Goal: Task Accomplishment & Management: Manage account settings

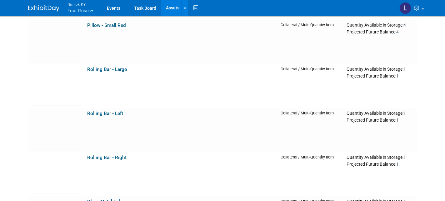
click at [84, 8] on button "Nimlok KY Four Roses" at bounding box center [84, 8] width 34 height 16
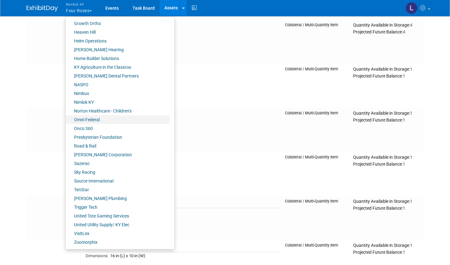
scroll to position [218, 0]
click at [90, 128] on link "Onco 360" at bounding box center [118, 128] width 104 height 9
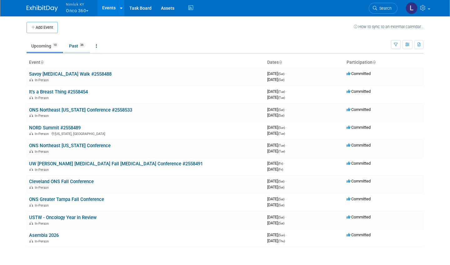
click at [76, 46] on link "Past 36" at bounding box center [77, 46] width 26 height 12
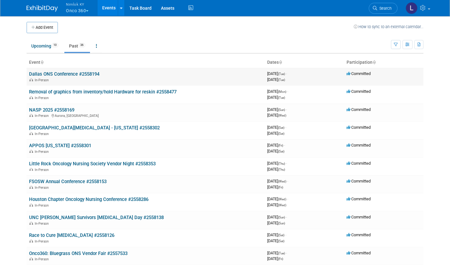
click at [73, 73] on link "Dallas ONS Conference #2558194" at bounding box center [64, 74] width 70 height 6
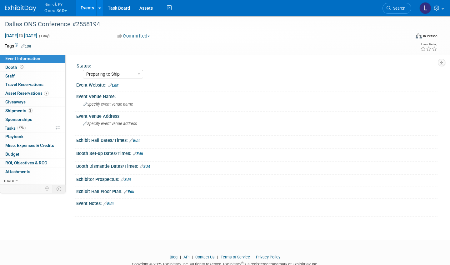
select select "Preparing to Ship"
click at [35, 92] on span "Asset Reservations 2" at bounding box center [26, 93] width 43 height 5
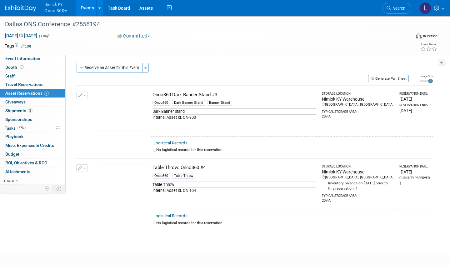
click at [179, 143] on link "Logistical Records" at bounding box center [170, 143] width 34 height 5
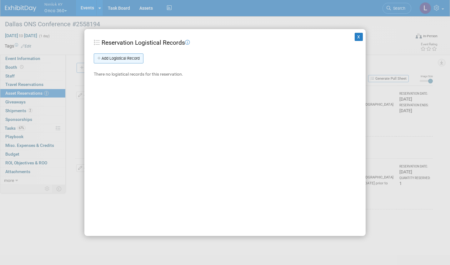
click at [130, 59] on link "Add Logistical Record" at bounding box center [119, 58] width 50 height 10
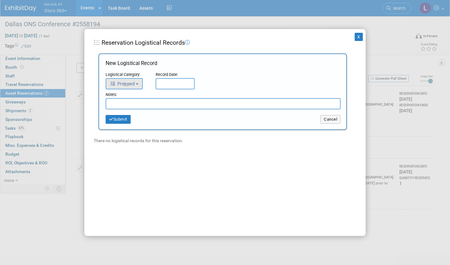
click at [135, 85] on span "Prepped" at bounding box center [122, 83] width 25 height 5
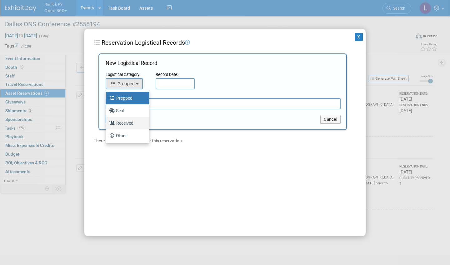
click at [130, 123] on label "Received" at bounding box center [126, 123] width 34 height 10
click at [107, 123] on input "Received" at bounding box center [105, 122] width 4 height 4
select select "3"
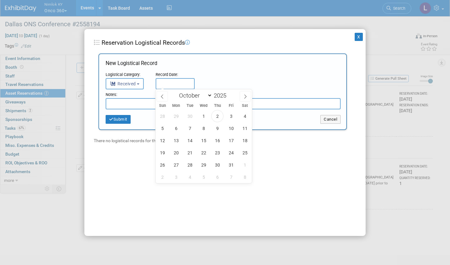
click at [170, 81] on input "text" at bounding box center [175, 83] width 39 height 11
click at [216, 114] on span "2" at bounding box center [217, 116] width 12 height 12
type input "Oct 2, 2025"
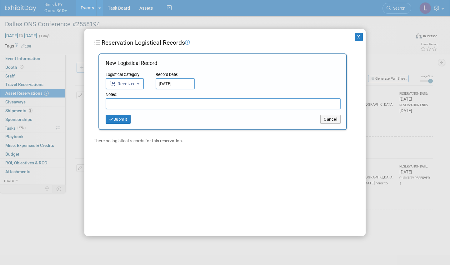
click at [165, 103] on input "text" at bounding box center [223, 103] width 235 height 11
type input "Received in good condition"
click at [125, 118] on button "Submit" at bounding box center [118, 119] width 25 height 9
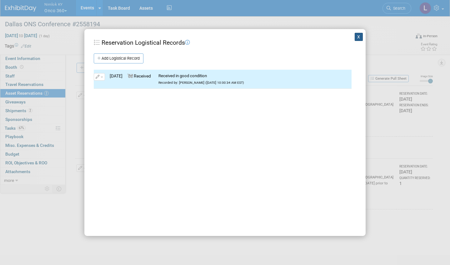
click at [360, 36] on button "X" at bounding box center [359, 37] width 8 height 8
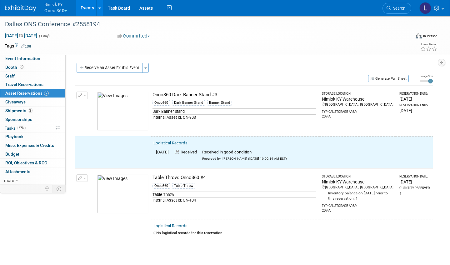
click at [82, 94] on icon "button" at bounding box center [80, 95] width 4 height 4
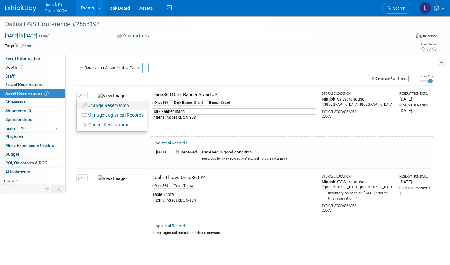
click at [100, 104] on button "Change Reservation" at bounding box center [106, 105] width 53 height 8
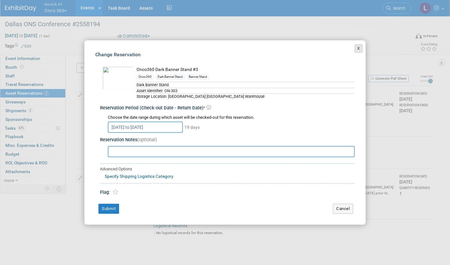
click at [359, 49] on button "X" at bounding box center [359, 48] width 8 height 8
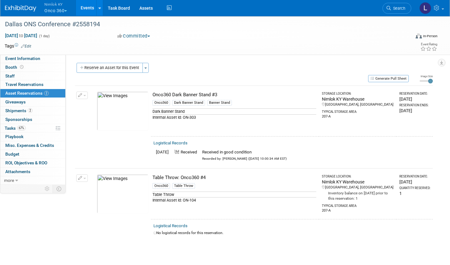
click at [163, 236] on td "Logistical Records No logistical records for this reservation." at bounding box center [292, 230] width 282 height 22
click at [177, 224] on link "Logistical Records" at bounding box center [170, 225] width 34 height 5
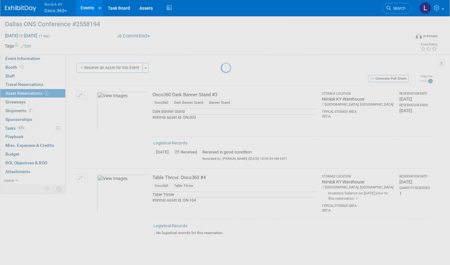
select select "9"
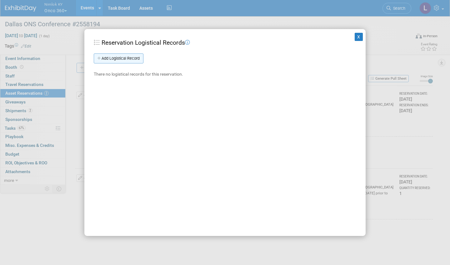
click at [134, 55] on link "Add Logistical Record" at bounding box center [119, 58] width 50 height 10
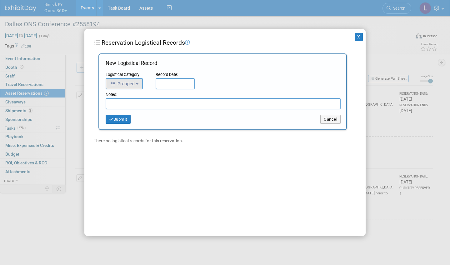
click at [134, 82] on span "Prepped" at bounding box center [122, 83] width 25 height 5
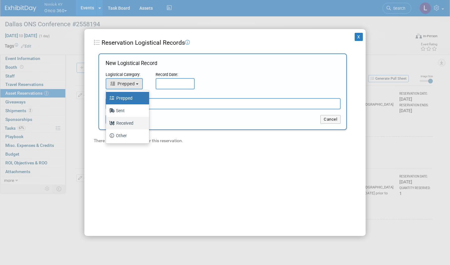
click at [126, 121] on label "Received" at bounding box center [126, 123] width 34 height 10
click at [107, 121] on input "Received" at bounding box center [105, 122] width 4 height 4
select select "3"
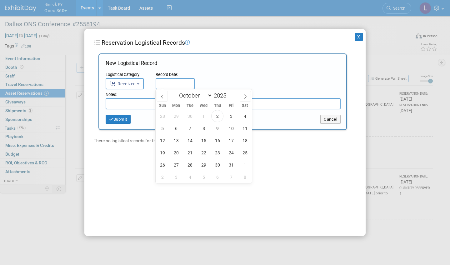
click at [182, 80] on input "text" at bounding box center [175, 83] width 39 height 11
click at [214, 115] on span "2" at bounding box center [217, 116] width 12 height 12
type input "Oct 2, 2025"
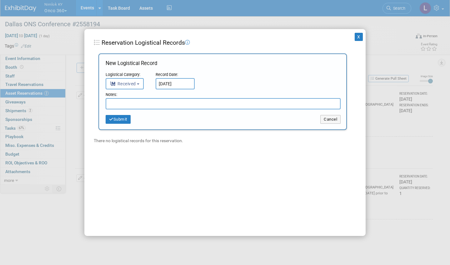
click at [167, 103] on input "text" at bounding box center [223, 103] width 235 height 11
type input "Received in good condition"
click at [121, 118] on button "Submit" at bounding box center [118, 119] width 25 height 9
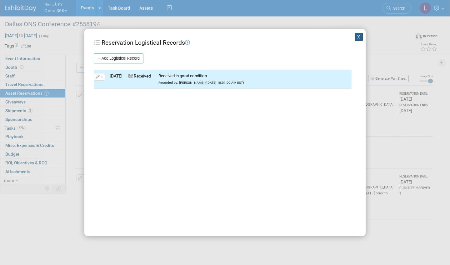
click at [359, 36] on button "X" at bounding box center [359, 37] width 8 height 8
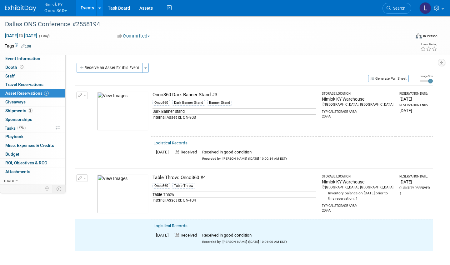
click at [82, 177] on button "button" at bounding box center [82, 177] width 12 height 7
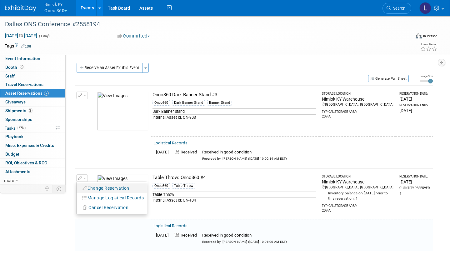
click at [107, 187] on button "Change Reservation" at bounding box center [106, 188] width 53 height 8
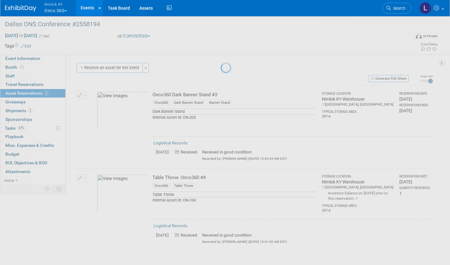
select select "9"
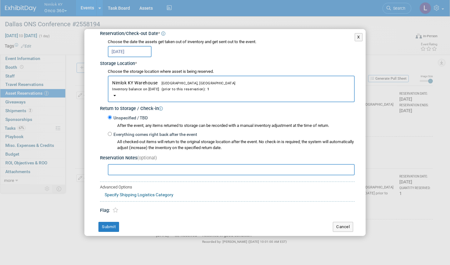
scroll to position [81, 0]
click at [110, 132] on input "Everything comes right back after the event" at bounding box center [110, 134] width 4 height 4
radio input "true"
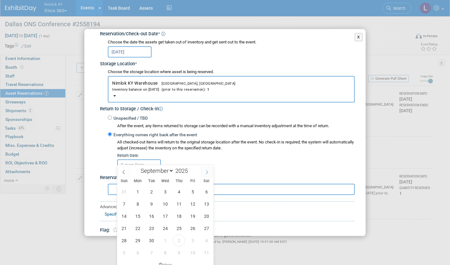
click at [207, 172] on icon at bounding box center [207, 172] width 4 height 4
select select "9"
click at [180, 192] on span "2" at bounding box center [179, 192] width 12 height 12
type input "Oct 2, 2025"
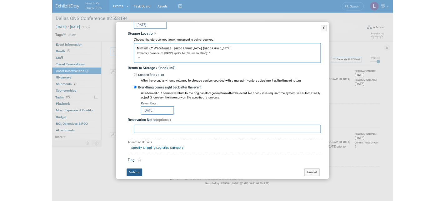
scroll to position [100, 0]
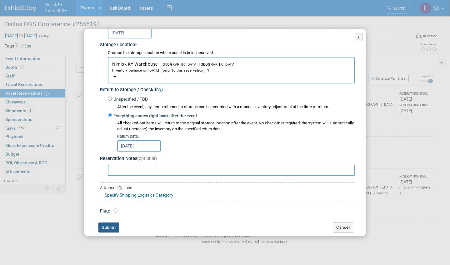
click at [116, 222] on button "Submit" at bounding box center [108, 227] width 21 height 10
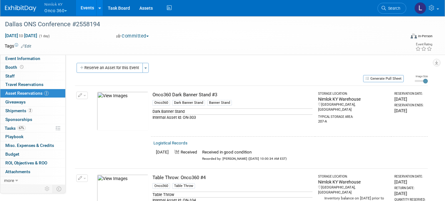
click at [54, 6] on span "Nimlok KY" at bounding box center [55, 4] width 22 height 7
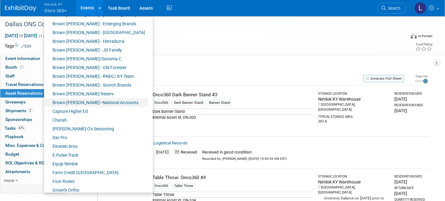
scroll to position [53, 0]
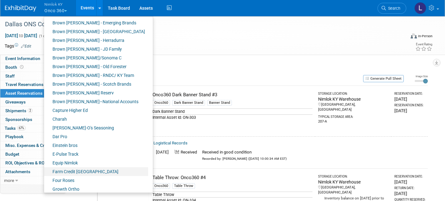
click at [72, 172] on link "Farm Credit [GEOGRAPHIC_DATA]" at bounding box center [96, 171] width 104 height 9
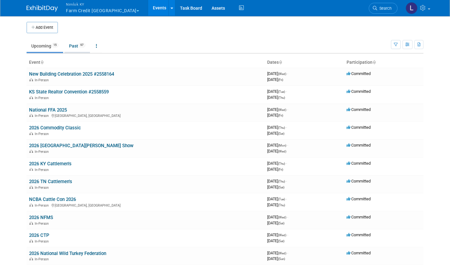
click at [76, 45] on link "Past 97" at bounding box center [77, 46] width 26 height 12
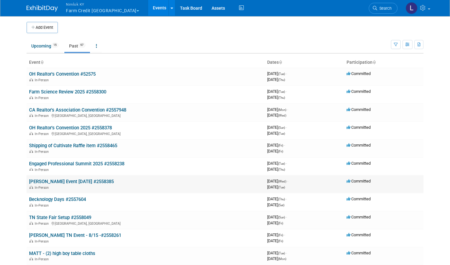
click at [87, 179] on link "Rylee Alcorn Event September 2025 #2558385" at bounding box center [71, 182] width 85 height 6
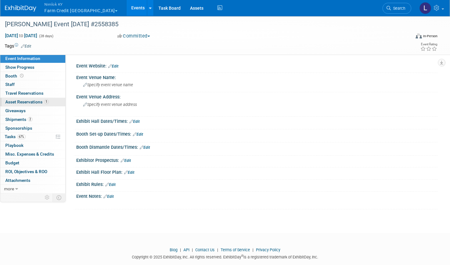
click at [37, 101] on span "Asset Reservations 1" at bounding box center [26, 101] width 43 height 5
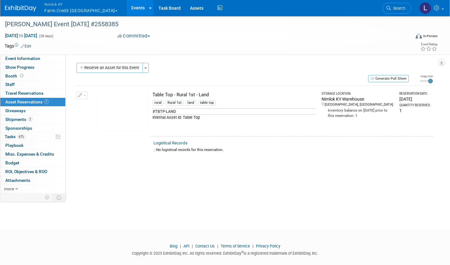
click at [183, 141] on link "Logistical Records" at bounding box center [170, 143] width 34 height 5
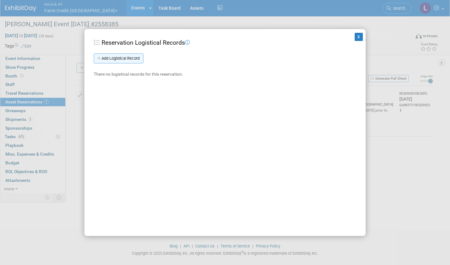
click at [135, 57] on link "Add Logistical Record" at bounding box center [119, 58] width 50 height 10
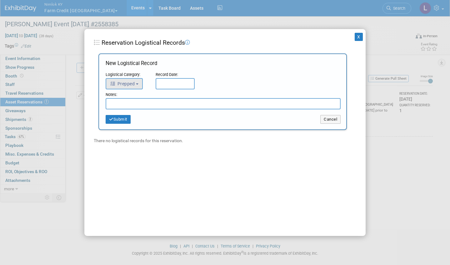
click at [135, 79] on button "Prepped" at bounding box center [124, 83] width 37 height 11
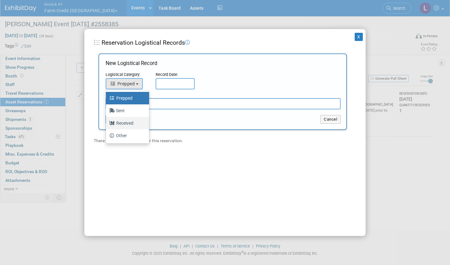
click at [128, 122] on label "Received" at bounding box center [126, 123] width 34 height 10
click at [107, 122] on input "Received" at bounding box center [105, 122] width 4 height 4
select select "3"
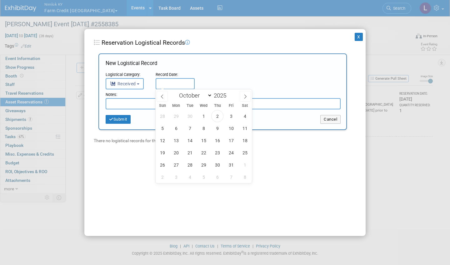
click at [176, 80] on input "text" at bounding box center [175, 83] width 39 height 11
click at [215, 116] on span "2" at bounding box center [217, 116] width 12 height 12
type input "Oct 2, 2025"
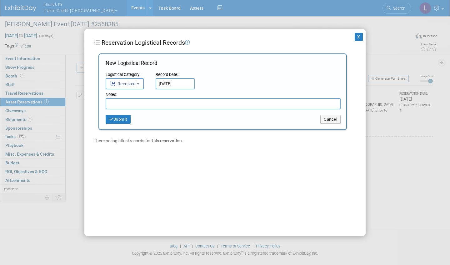
click at [159, 104] on input "text" at bounding box center [223, 103] width 235 height 11
type input "Received in good condition"
click at [122, 118] on button "Submit" at bounding box center [118, 119] width 25 height 9
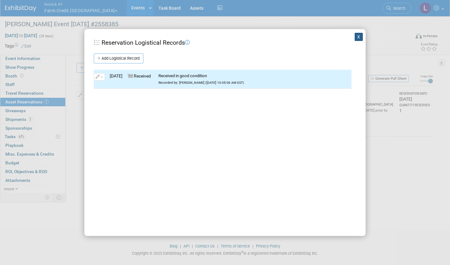
click at [360, 35] on button "X" at bounding box center [359, 37] width 8 height 8
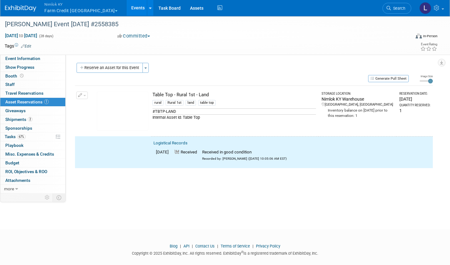
click at [83, 93] on button "button" at bounding box center [82, 95] width 12 height 7
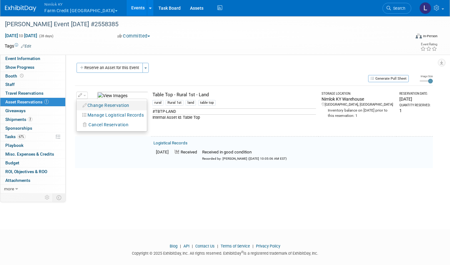
click at [105, 104] on button "Change Reservation" at bounding box center [106, 105] width 53 height 8
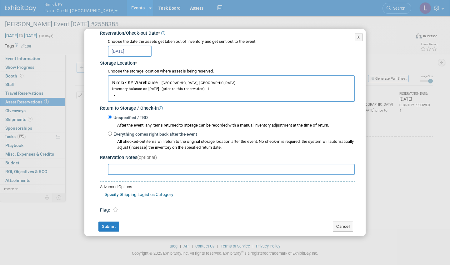
scroll to position [81, 0]
click at [111, 132] on input "Everything comes right back after the event" at bounding box center [110, 134] width 4 height 4
radio input "true"
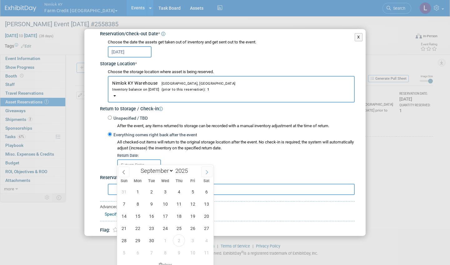
click at [207, 170] on icon at bounding box center [207, 172] width 4 height 4
select select "9"
click at [180, 188] on span "2" at bounding box center [179, 192] width 12 height 12
type input "Oct 2, 2025"
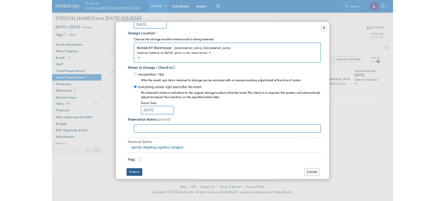
scroll to position [100, 0]
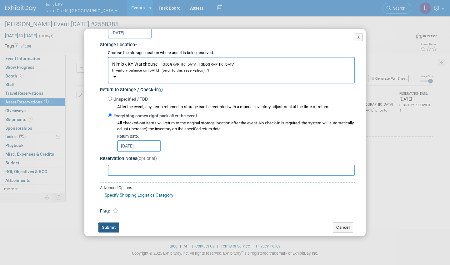
click at [112, 222] on button "Submit" at bounding box center [108, 227] width 21 height 10
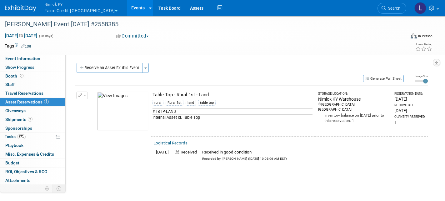
click at [86, 10] on button "Nimlok KY Farm Credit Mid America" at bounding box center [85, 8] width 82 height 16
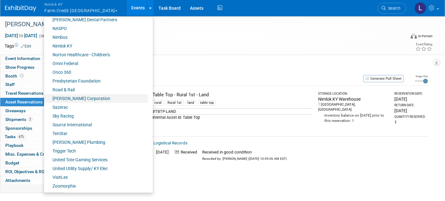
scroll to position [274, 0]
click at [67, 72] on link "Onco 360" at bounding box center [96, 72] width 104 height 9
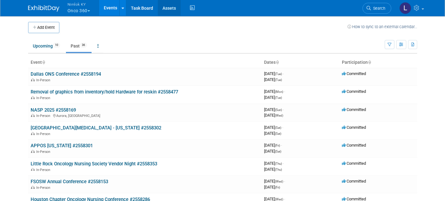
click at [174, 7] on link "Assets" at bounding box center [169, 8] width 23 height 16
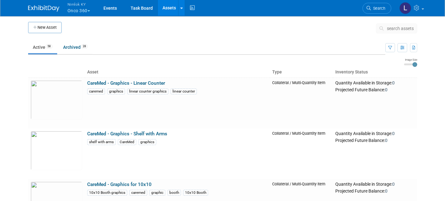
click at [400, 30] on span "search assets" at bounding box center [400, 28] width 27 height 5
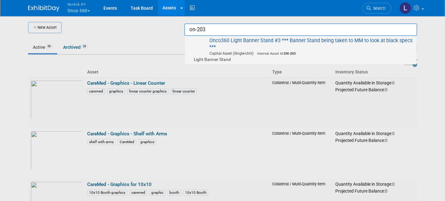
click at [307, 40] on span "Onco360 Light Banner Stand #3 *** Banner Stand being taken to MM to look at bla…" at bounding box center [300, 49] width 225 height 25
type input "Onco360 Light Banner Stand #3 *** Banner Stand being taken to MM to look at bla…"
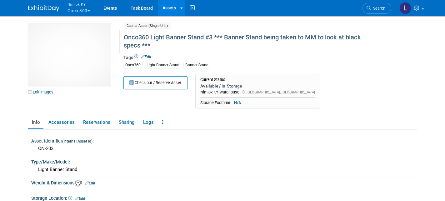
click at [158, 47] on div "Onco360 Light Banner Stand #3 *** Banner Stand being taken to MM to look at bla…" at bounding box center [251, 41] width 258 height 19
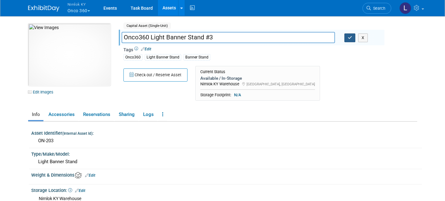
type input "Onco360 Light Banner Stand #3"
click at [350, 39] on icon "button" at bounding box center [350, 38] width 4 height 4
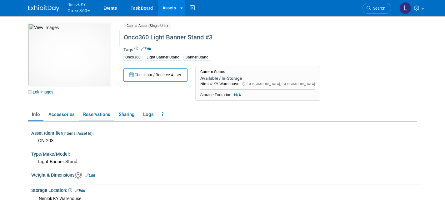
click at [95, 115] on link "Reservations" at bounding box center [96, 114] width 34 height 11
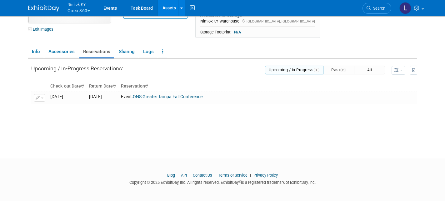
scroll to position [62, 0]
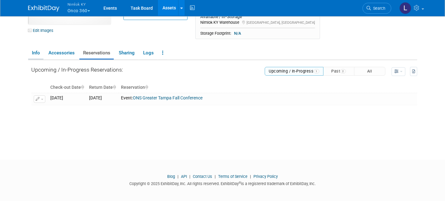
click at [34, 54] on link "Info" at bounding box center [35, 52] width 15 height 11
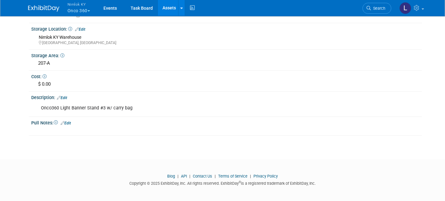
scroll to position [161, 0]
click at [131, 107] on div "Onco360 Light Banner Stand #3 w/ carry bag" at bounding box center [192, 108] width 311 height 12
click at [67, 122] on link "Edit" at bounding box center [66, 123] width 10 height 4
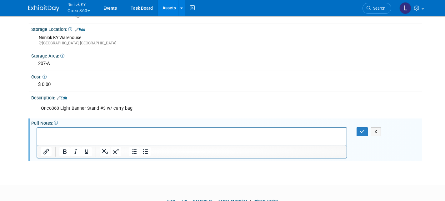
scroll to position [0, 0]
click at [41, 134] on p "Removed black specs on graphic" at bounding box center [192, 133] width 302 height 6
drag, startPoint x: 128, startPoint y: 135, endPoint x: 39, endPoint y: 133, distance: 89.1
click at [39, 133] on html "[DATE] Removed black specs on graphic" at bounding box center [191, 132] width 309 height 9
copy p "[DATE] Removed black specs on graphic"
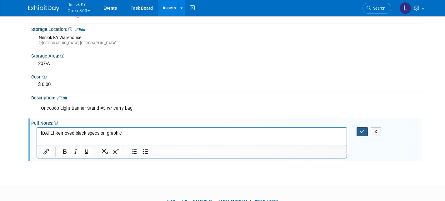
click at [362, 129] on icon "button" at bounding box center [362, 131] width 5 height 4
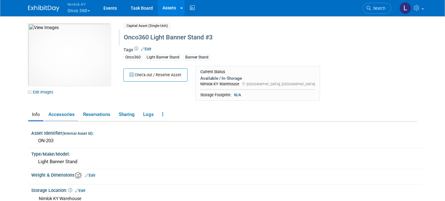
click at [64, 113] on link "Accessories" at bounding box center [61, 114] width 33 height 11
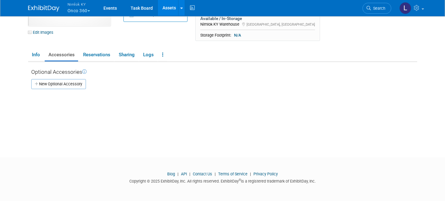
scroll to position [66, 0]
click at [92, 50] on link "Reservations" at bounding box center [96, 54] width 34 height 11
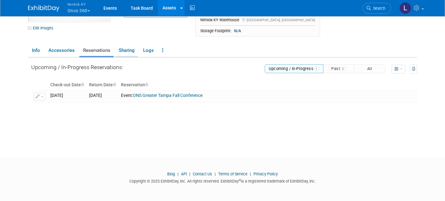
click at [123, 49] on link "Sharing" at bounding box center [126, 50] width 23 height 11
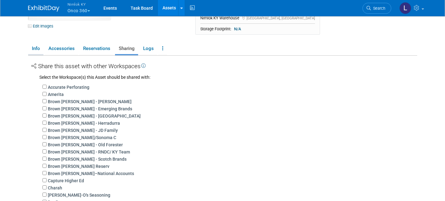
click at [37, 46] on link "Info" at bounding box center [35, 48] width 15 height 11
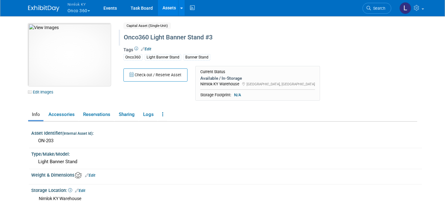
scroll to position [0, 0]
click at [104, 9] on link "Events" at bounding box center [110, 8] width 23 height 16
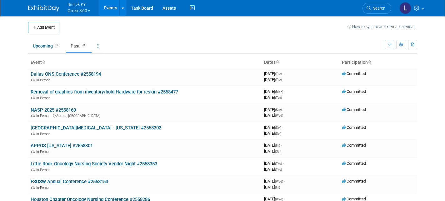
click at [80, 44] on link "Past 36" at bounding box center [79, 46] width 26 height 12
click at [63, 109] on link "NASP 2025 #2558169" at bounding box center [53, 110] width 45 height 6
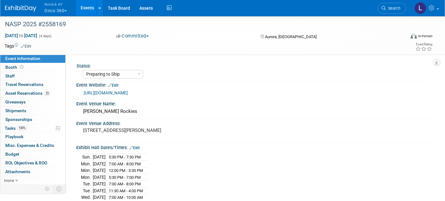
select select "Preparing to Ship"
click at [32, 92] on span "Asset Reservations 25" at bounding box center [27, 93] width 45 height 5
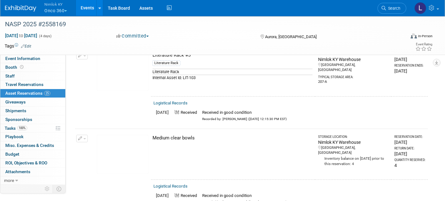
scroll to position [739, 0]
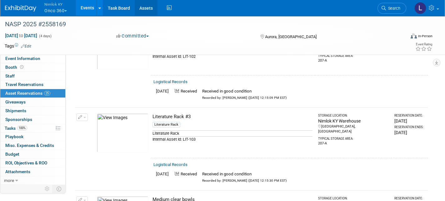
click at [149, 8] on link "Assets" at bounding box center [146, 8] width 23 height 16
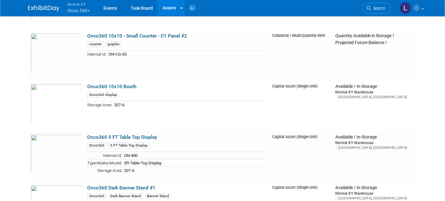
scroll to position [1448, 0]
